Goal: Check status

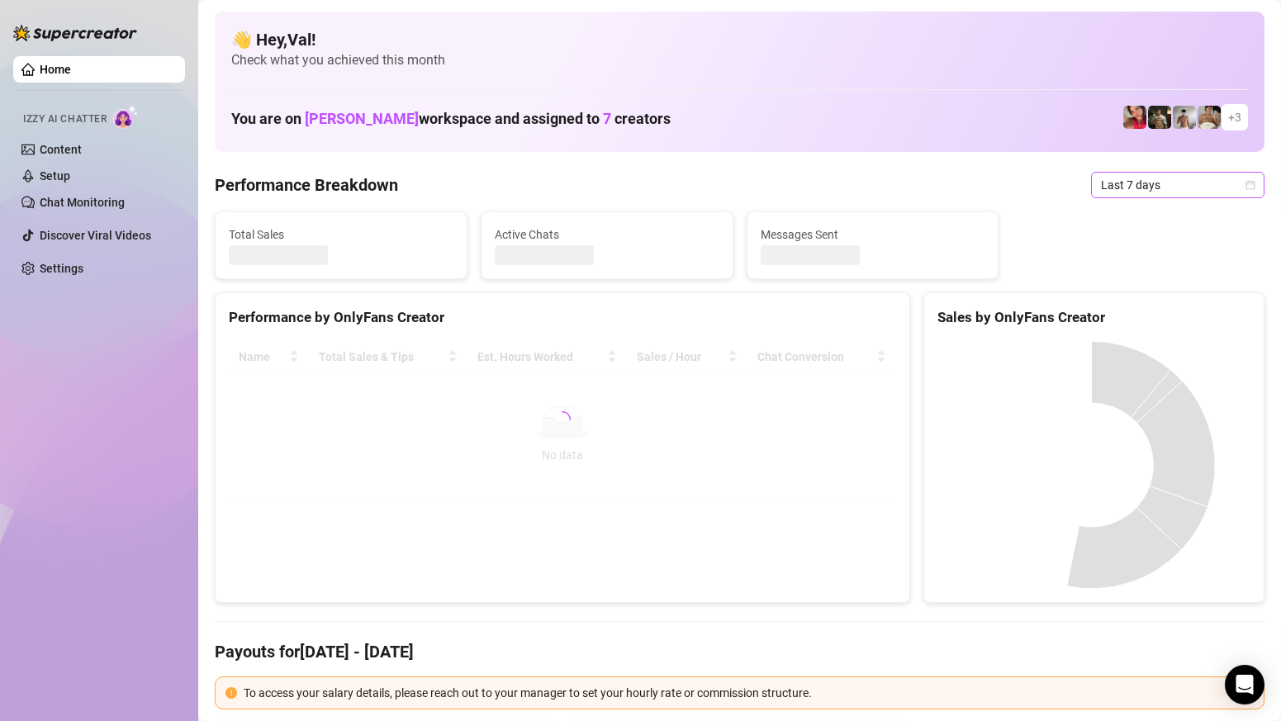
click at [1246, 184] on icon "calendar" at bounding box center [1250, 184] width 9 height 9
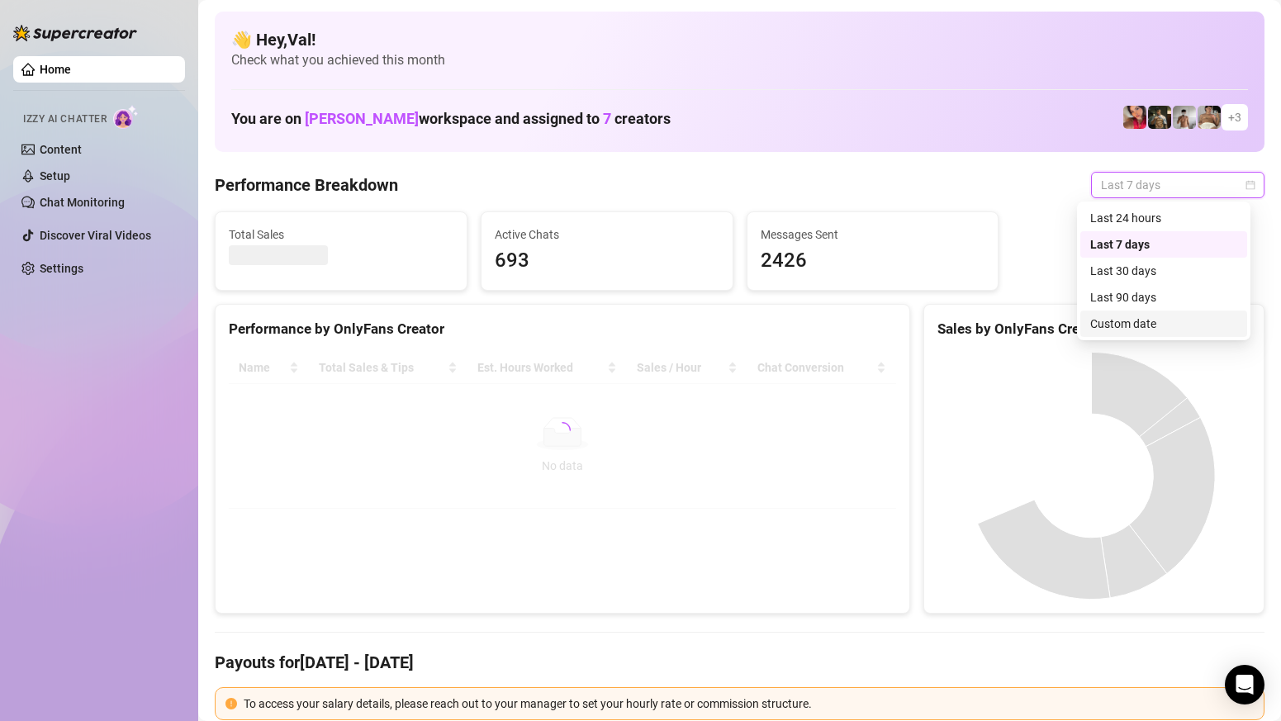
click at [1147, 318] on div "Custom date" at bounding box center [1163, 324] width 147 height 18
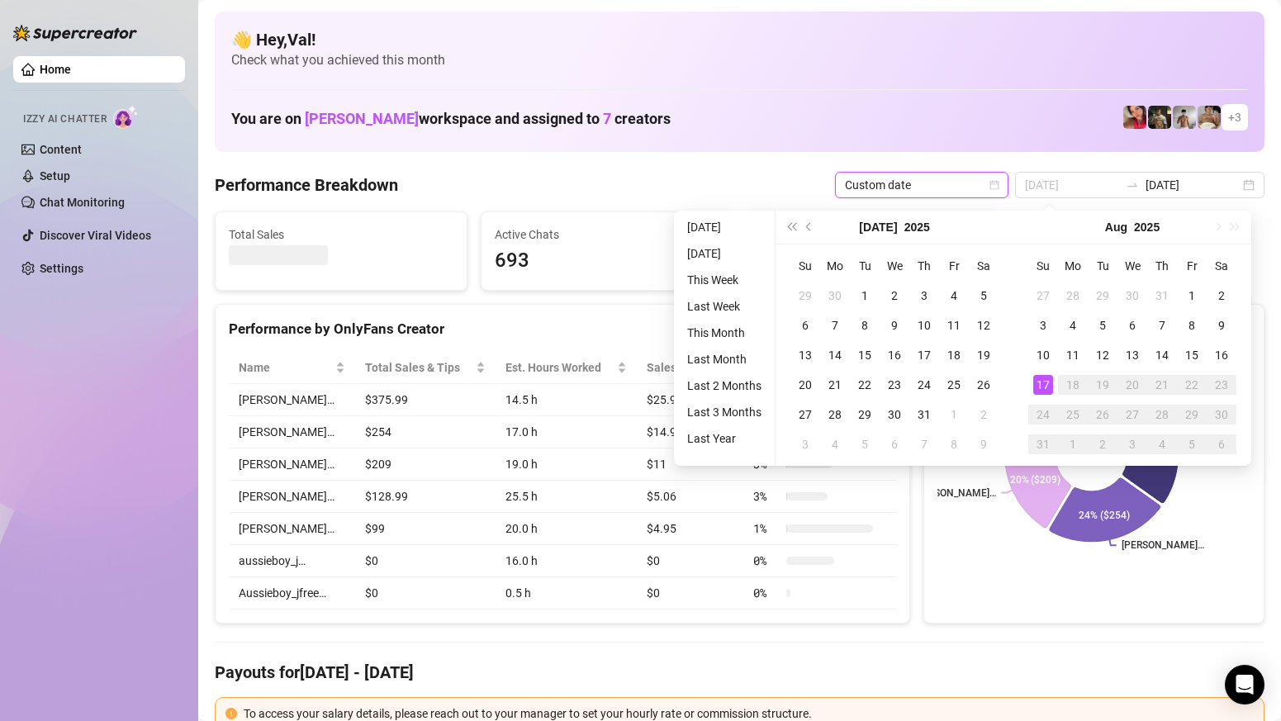
click at [1040, 387] on div "17" at bounding box center [1043, 385] width 20 height 20
click at [1041, 387] on div "17" at bounding box center [1043, 385] width 20 height 20
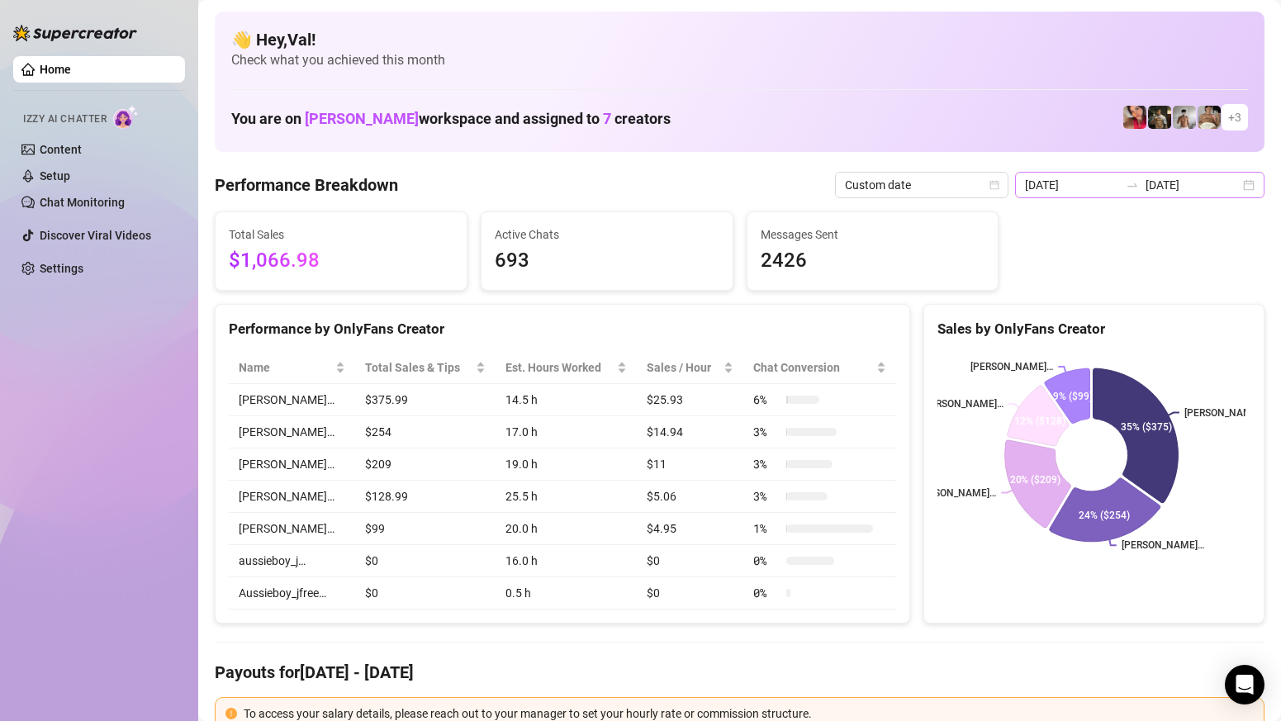
click at [1236, 186] on div "[DATE] [DATE]" at bounding box center [1139, 185] width 249 height 26
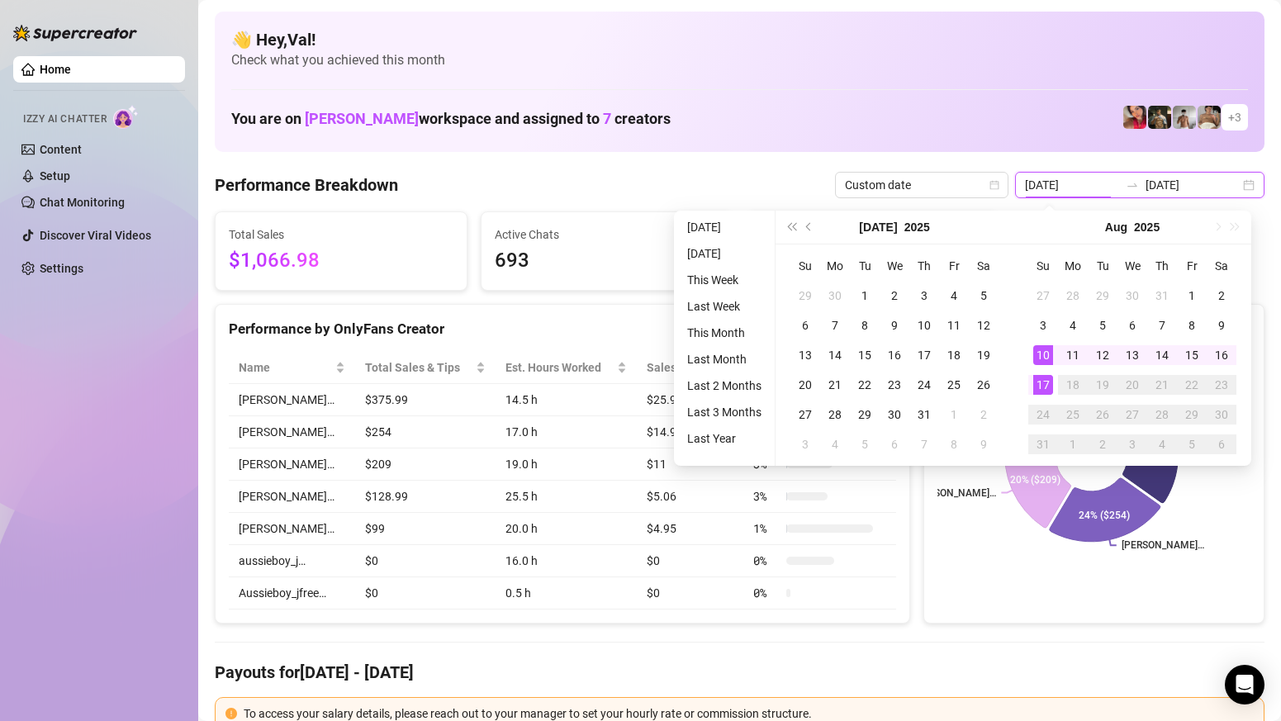
type input "[DATE]"
click at [1046, 384] on div "17" at bounding box center [1043, 385] width 20 height 20
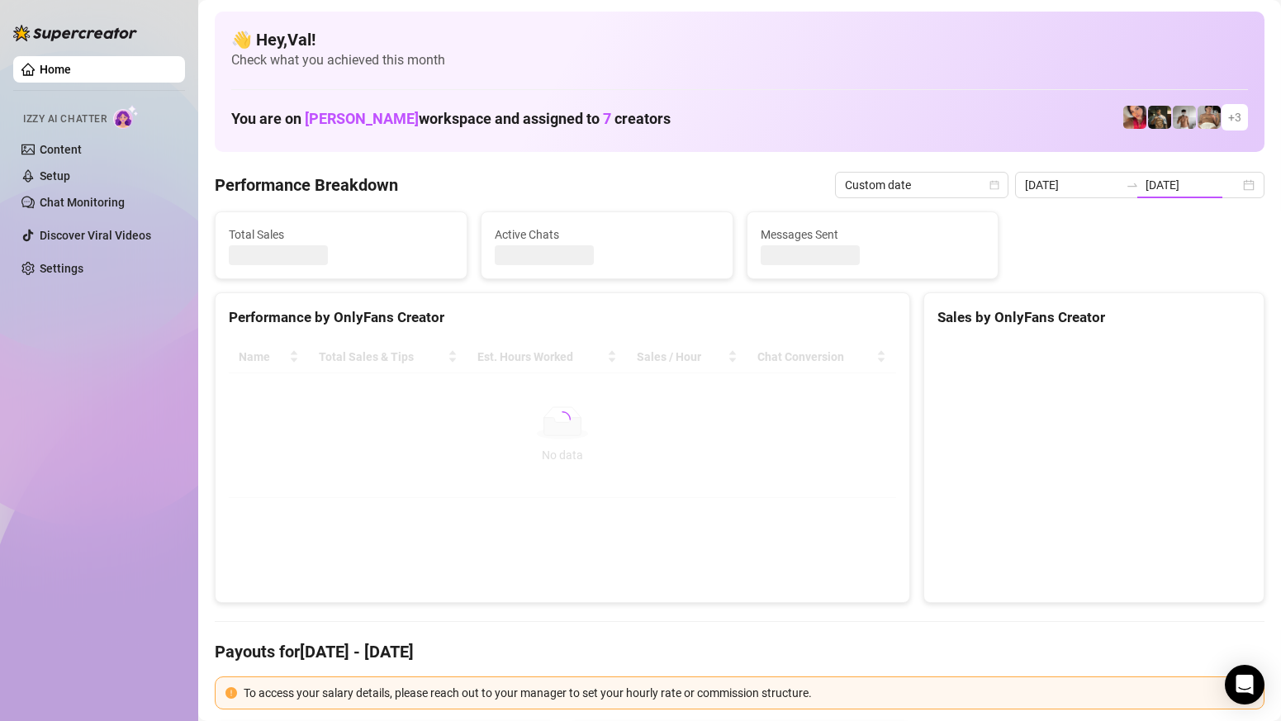
type input "[DATE]"
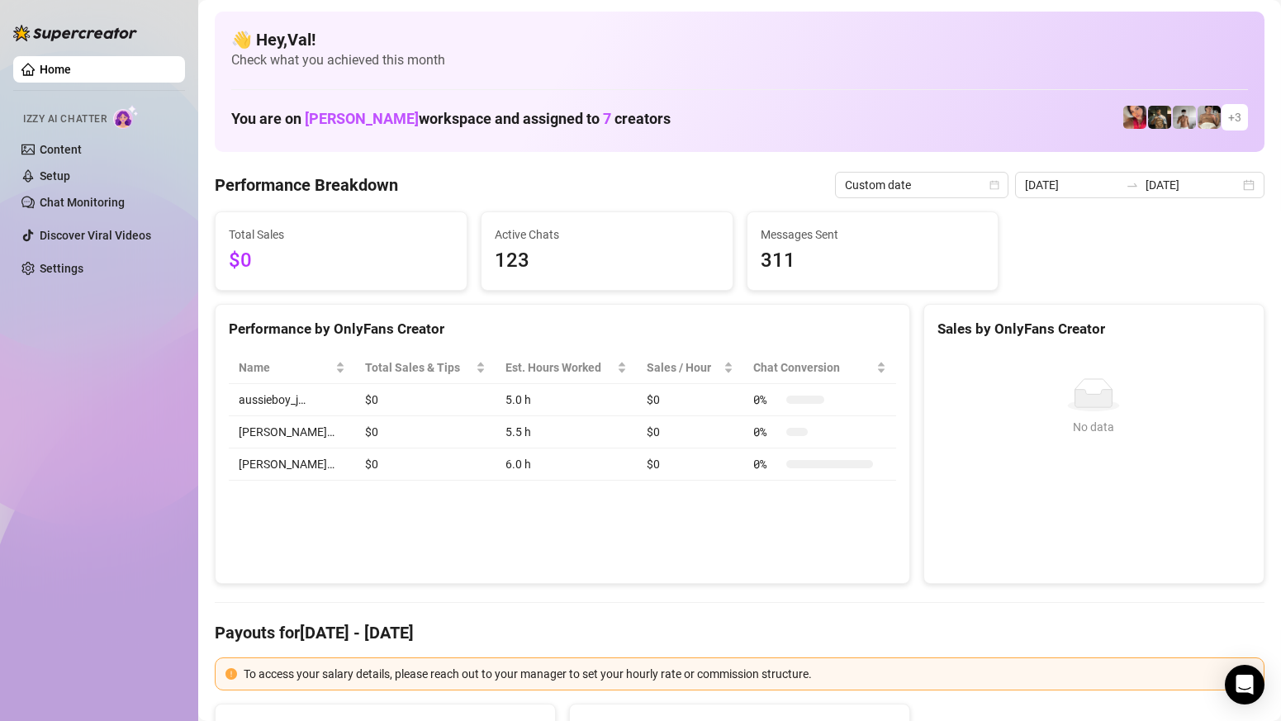
drag, startPoint x: 724, startPoint y: 304, endPoint x: 742, endPoint y: 306, distance: 17.5
click at [724, 305] on div "Performance by OnlyFans Creator" at bounding box center [563, 323] width 694 height 36
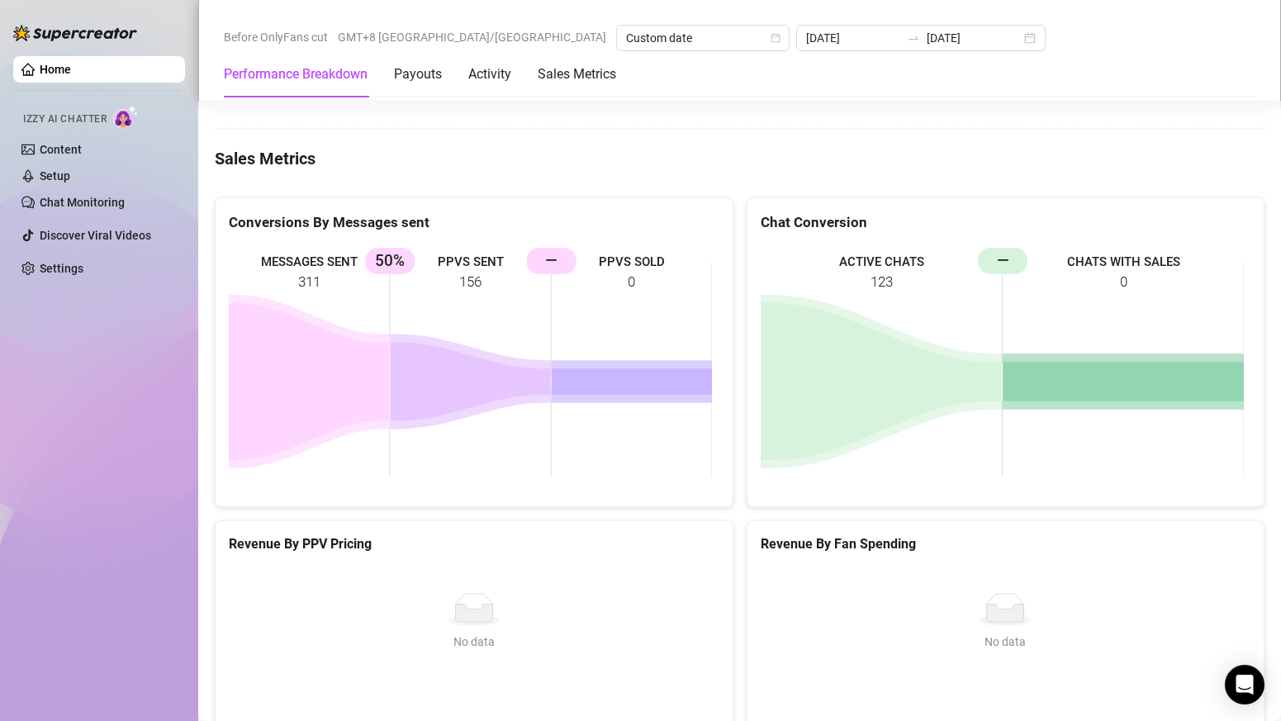
scroll to position [2395, 0]
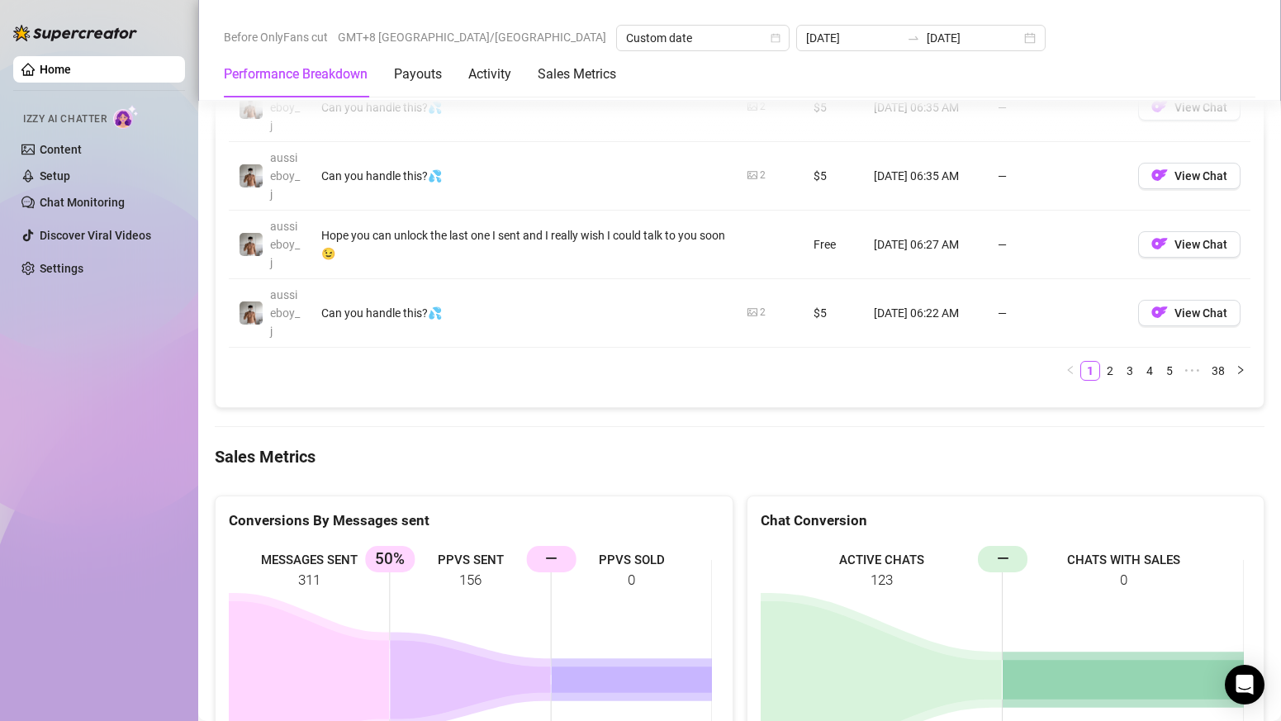
scroll to position [2065, 0]
